Goal: Task Accomplishment & Management: Manage account settings

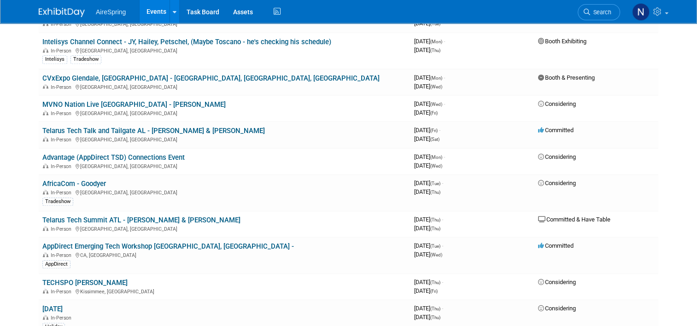
scroll to position [1060, 0]
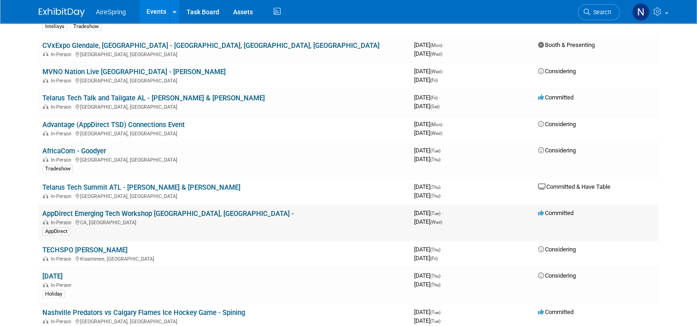
click at [192, 210] on link "AppDirect Emerging Tech Workshop [GEOGRAPHIC_DATA], [GEOGRAPHIC_DATA] -" at bounding box center [168, 214] width 252 height 8
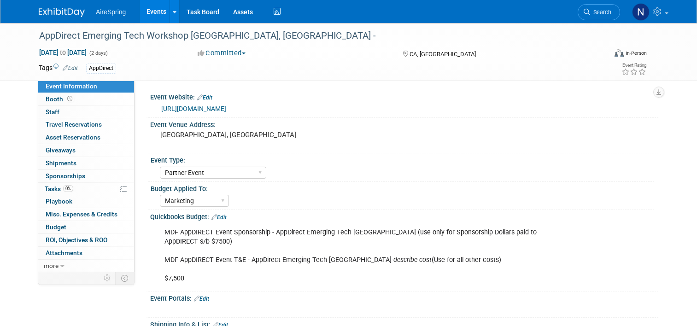
select select "Partner Event"
select select "Marketing"
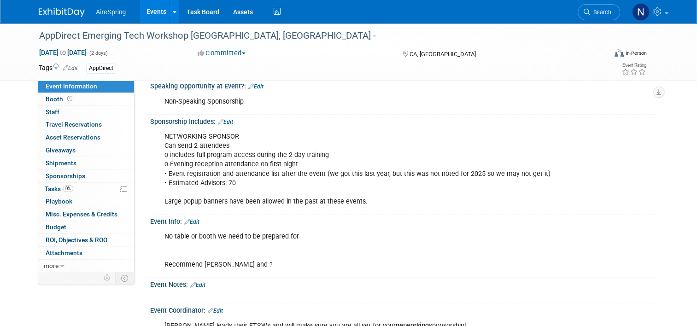
scroll to position [323, 0]
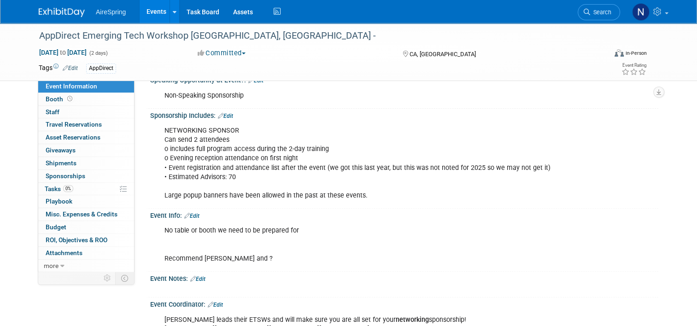
click at [147, 7] on link "Events" at bounding box center [157, 11] width 34 height 23
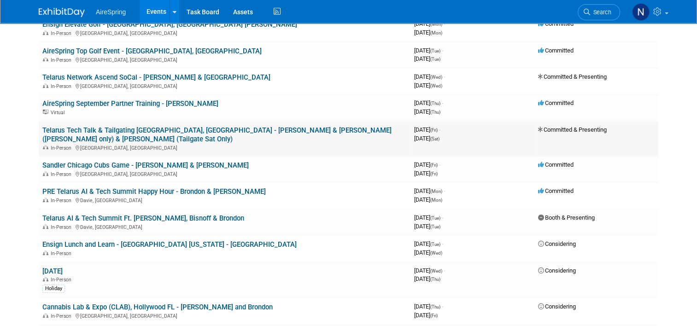
scroll to position [369, 0]
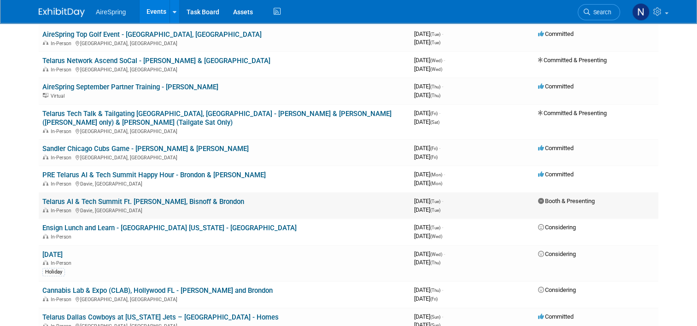
click at [147, 198] on link "Telarus AI & Tech Summit Ft. [PERSON_NAME], Bisnoff & Brondon" at bounding box center [143, 202] width 202 height 8
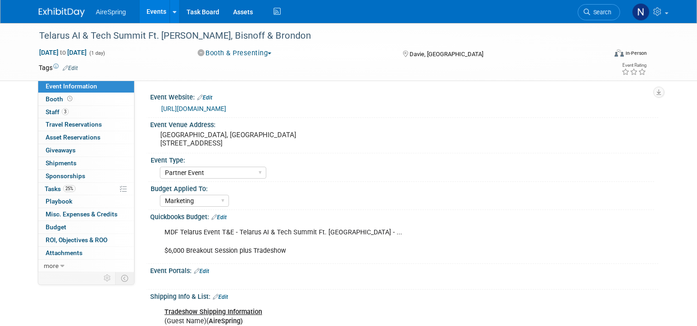
select select "Partner Event"
select select "Marketing"
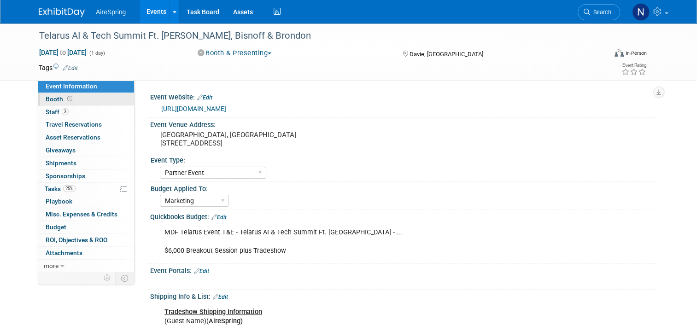
click at [72, 102] on link "Booth" at bounding box center [86, 99] width 96 height 12
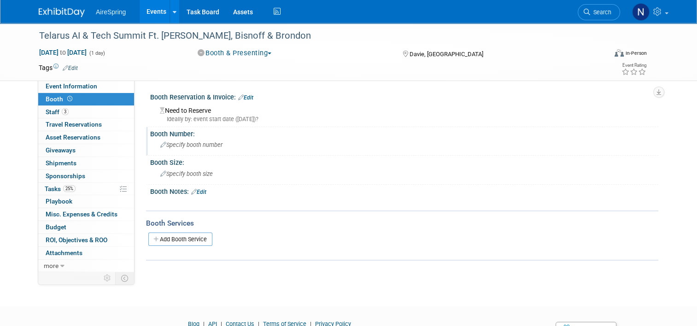
click at [176, 143] on span "Specify booth number" at bounding box center [191, 144] width 62 height 7
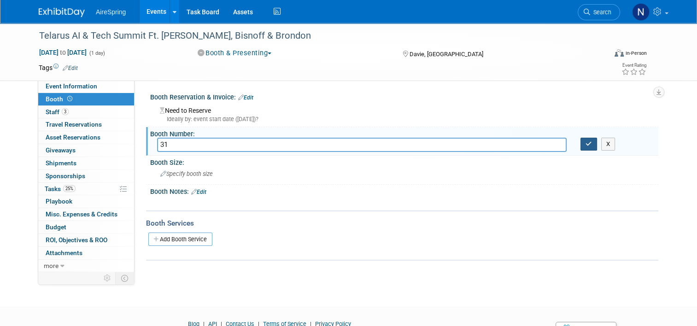
type input "31"
click at [597, 149] on button "button" at bounding box center [589, 144] width 17 height 13
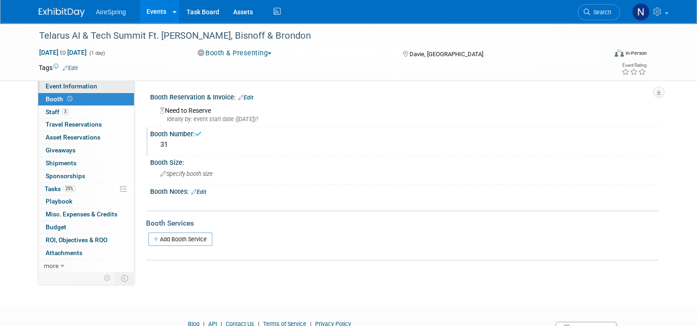
drag, startPoint x: 52, startPoint y: 86, endPoint x: 63, endPoint y: 89, distance: 11.2
click at [53, 85] on span "Event Information" at bounding box center [72, 85] width 52 height 7
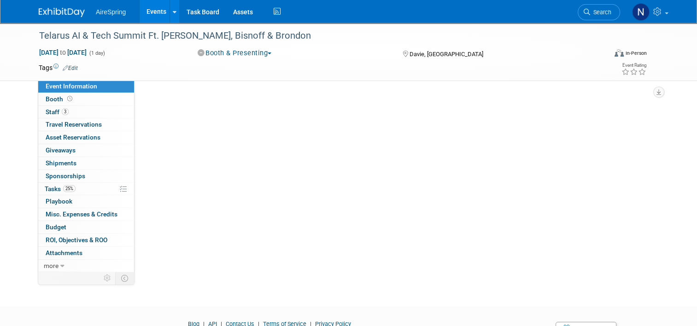
select select "Partner Event"
select select "Marketing"
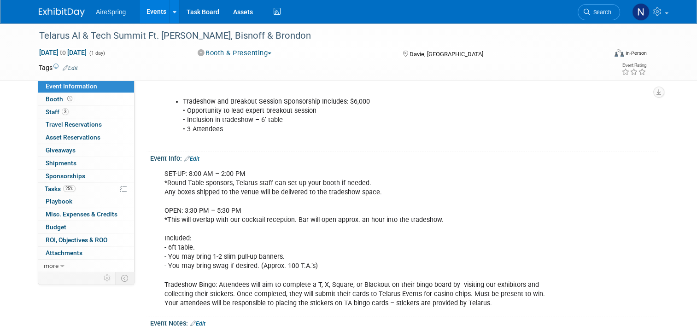
scroll to position [829, 0]
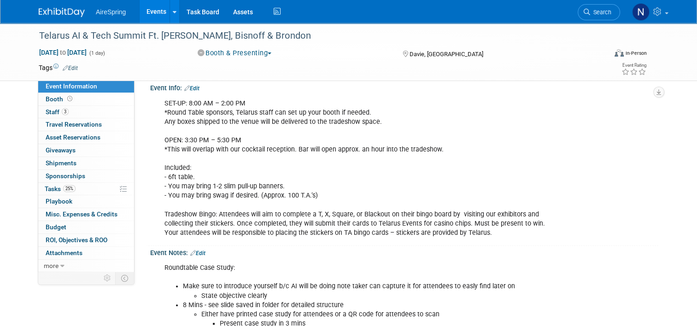
click at [192, 85] on link "Edit" at bounding box center [191, 88] width 15 height 6
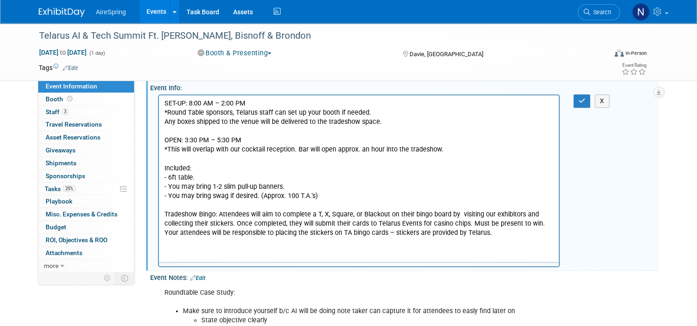
scroll to position [0, 0]
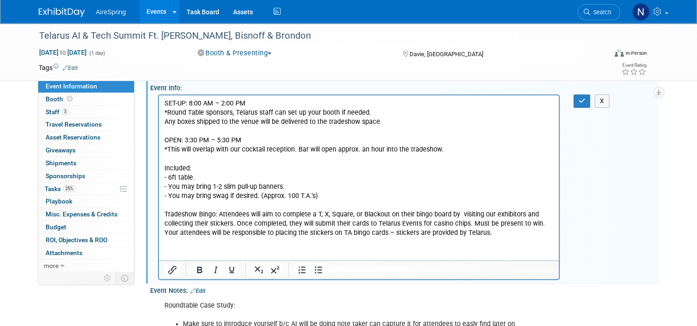
click at [194, 166] on p "SET-UP: 8:00 AM – 2:00 PM *Round Table sponsors, Telarus staff can set up your …" at bounding box center [359, 168] width 389 height 139
drag, startPoint x: 259, startPoint y: 166, endPoint x: 193, endPoint y: 170, distance: 65.6
click at [193, 170] on p "SET-UP: 8:00 AM – 2:00 PM *Round Table sponsors, Telarus staff can set up your …" at bounding box center [359, 168] width 389 height 139
click at [541, 119] on p "SET-UP: 8:00 AM – 2:00 PM *Round Table sponsors, Telarus staff can set up your …" at bounding box center [359, 168] width 389 height 139
drag, startPoint x: 588, startPoint y: 96, endPoint x: 396, endPoint y: 7, distance: 212.2
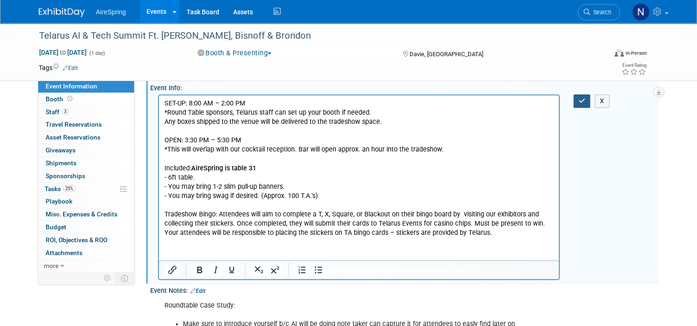
click at [586, 98] on icon "button" at bounding box center [582, 101] width 7 height 6
